Goal: Check status

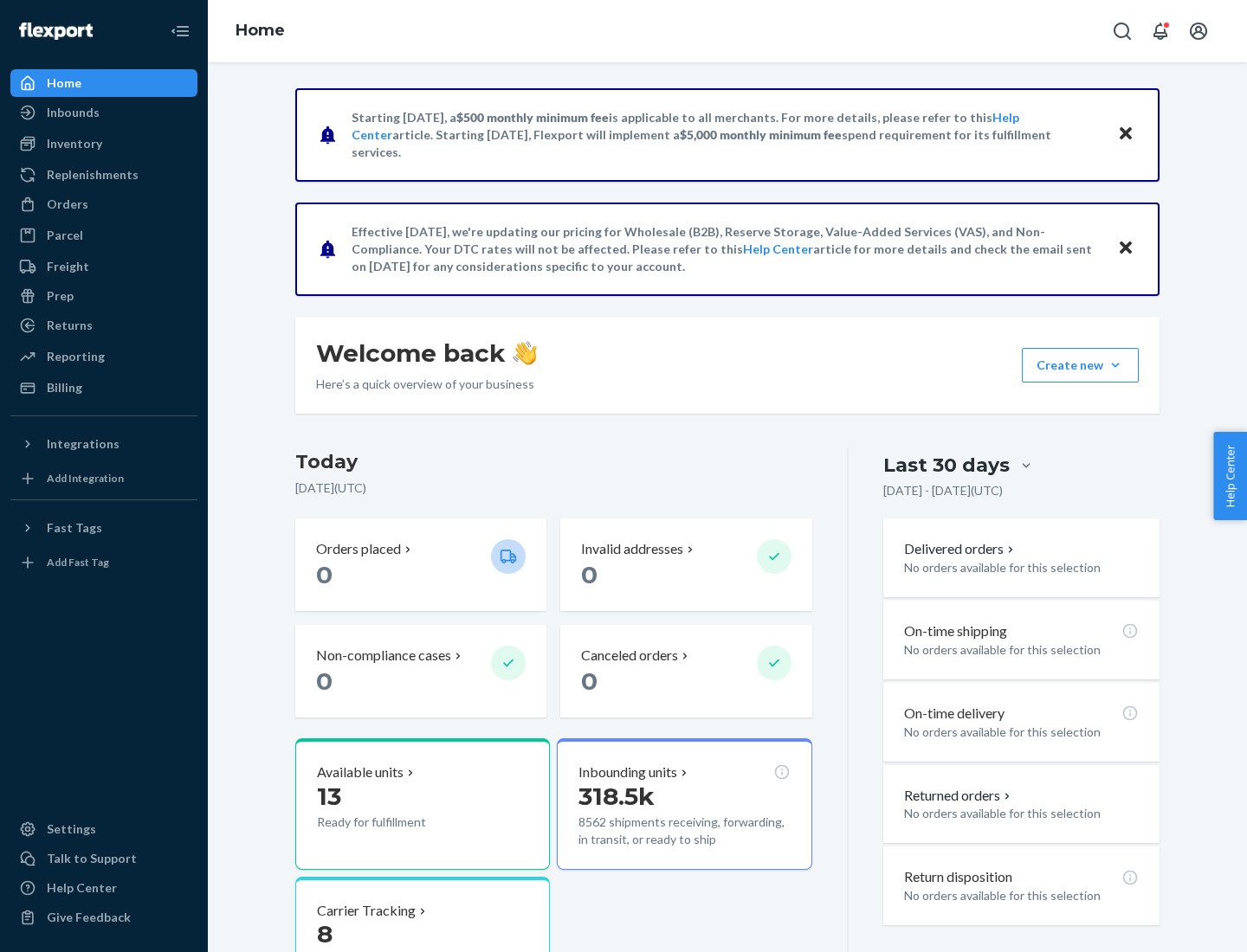
click at [1115, 366] on button "Create new Create new inbound Create new order Create new product" at bounding box center [1080, 366] width 117 height 35
click at [72, 112] on div "Inbounds" at bounding box center [73, 112] width 53 height 17
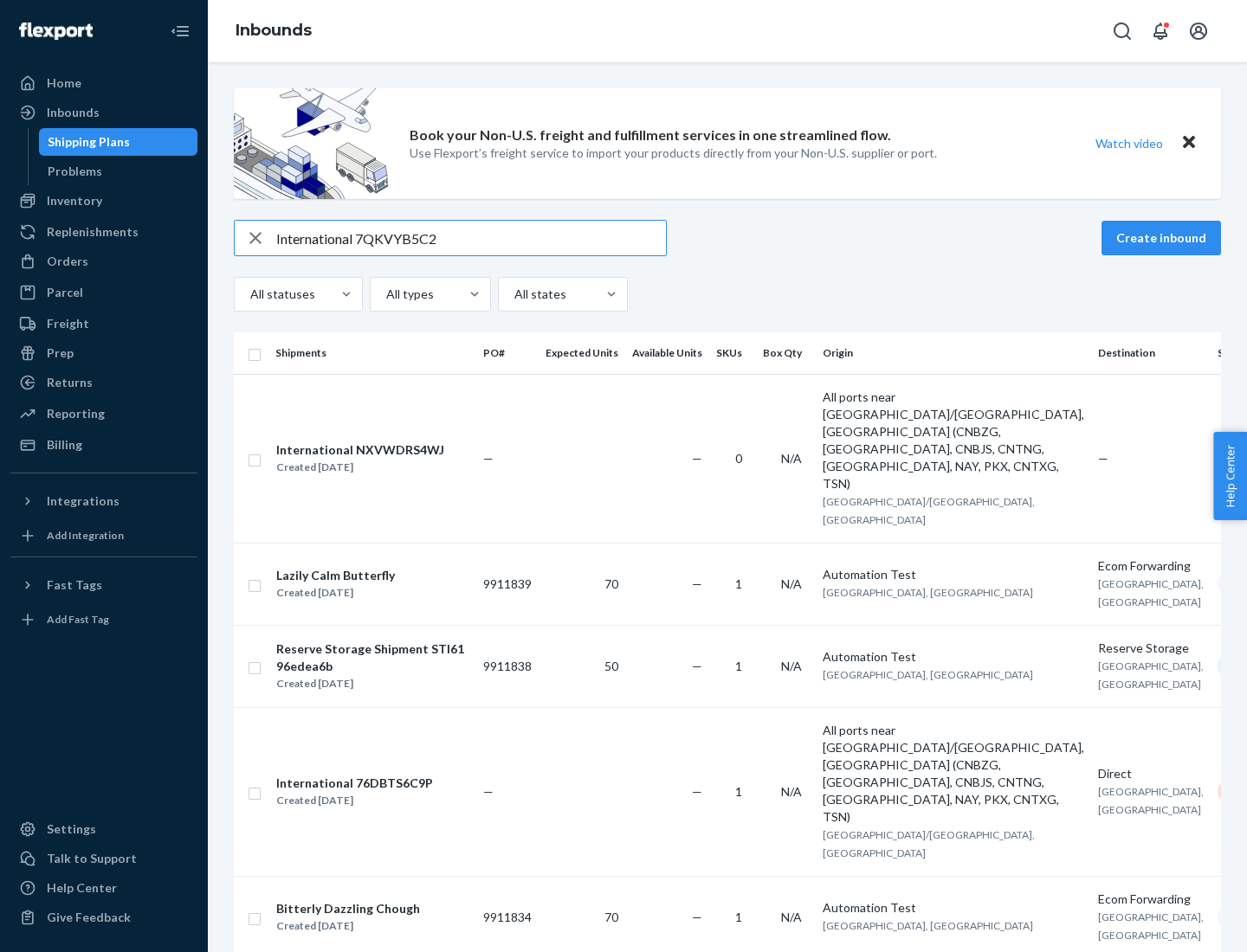
type input "International 7QKVYB5C29"
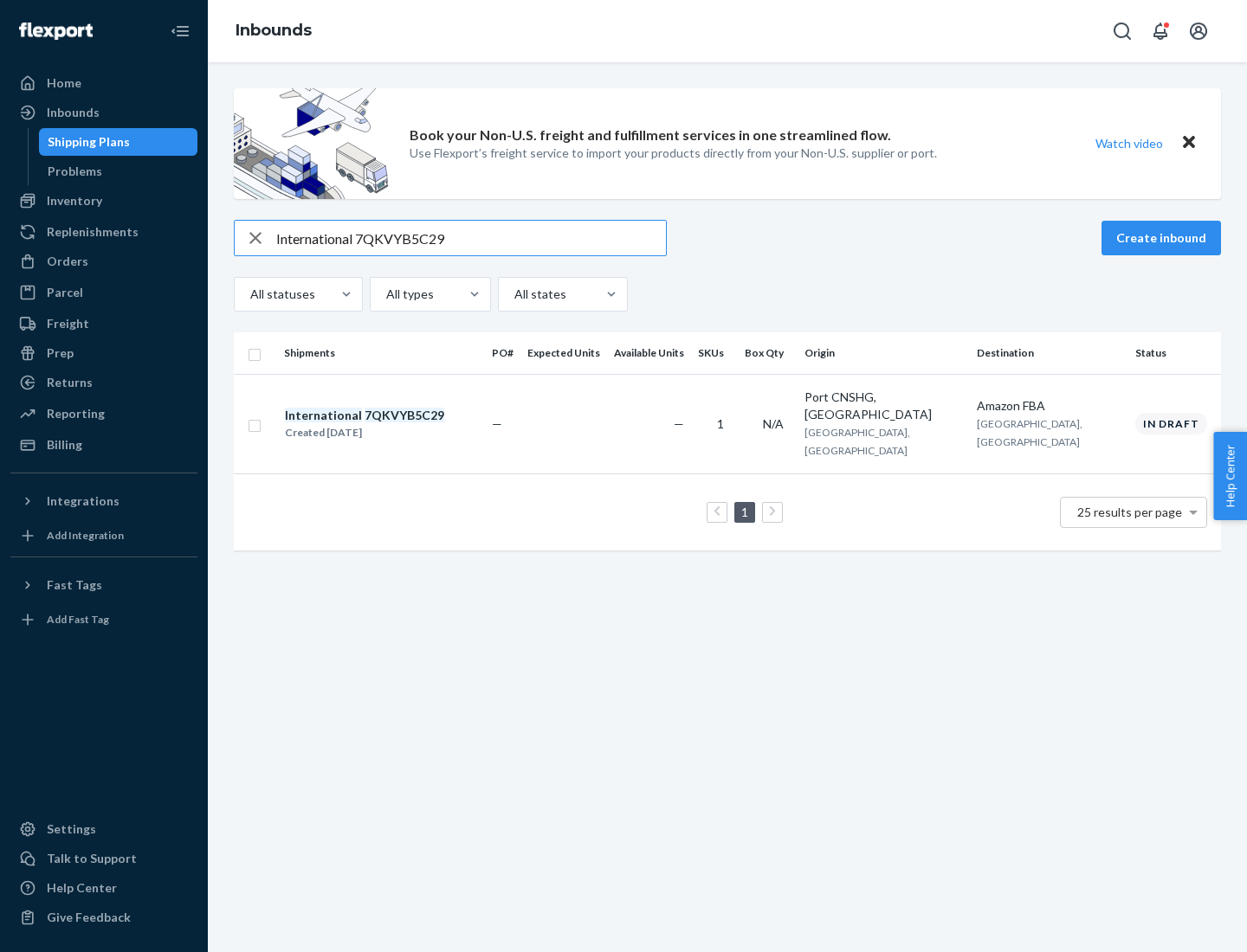
click at [394, 424] on div "Created [DATE]" at bounding box center [364, 433] width 159 height 17
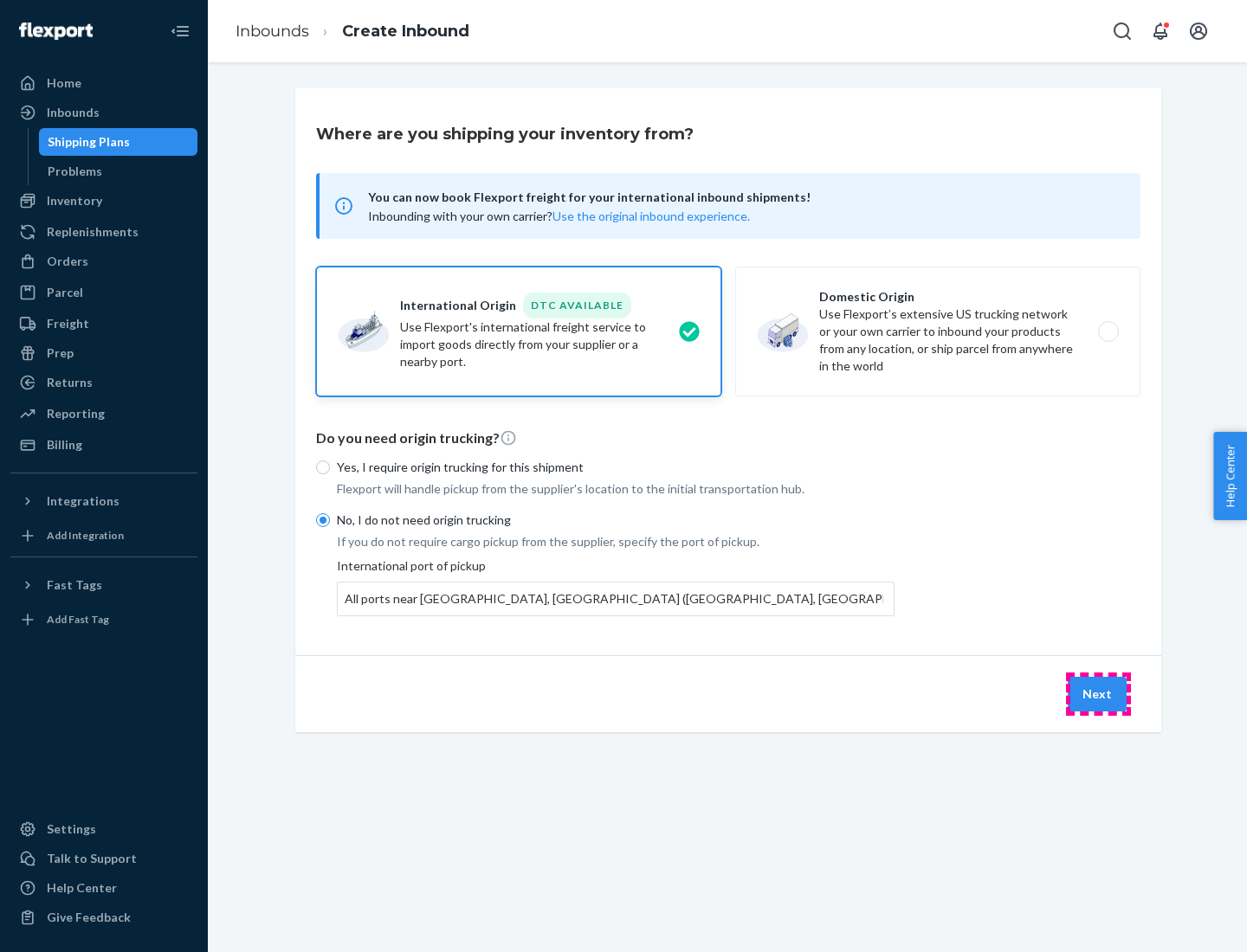
click at [1098, 693] on button "Next" at bounding box center [1097, 694] width 59 height 35
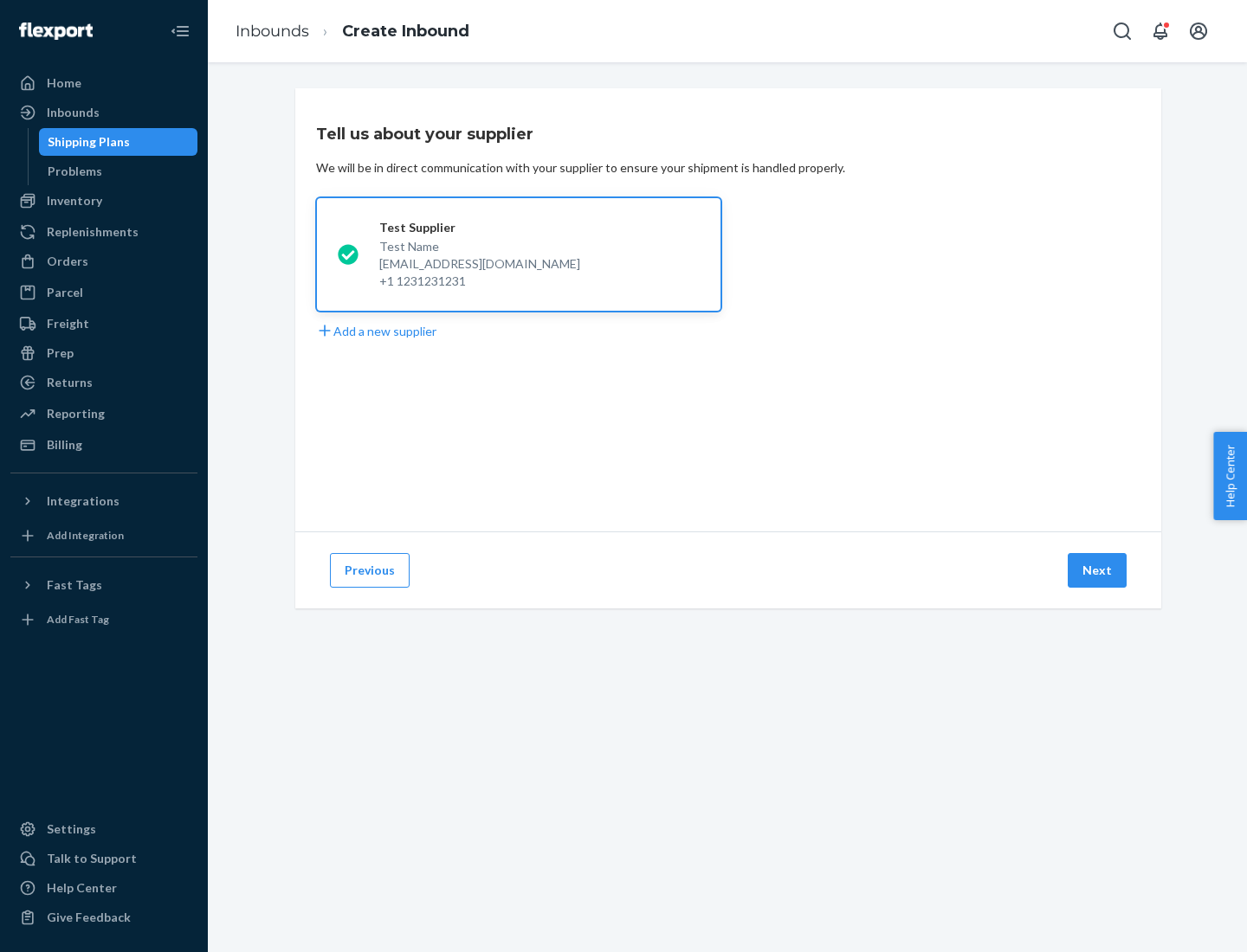
click at [1098, 571] on button "Next" at bounding box center [1097, 571] width 59 height 35
